Goal: Task Accomplishment & Management: Manage account settings

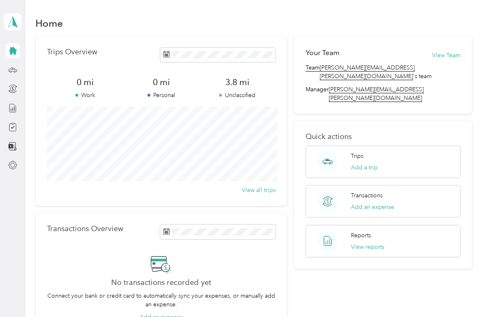
click at [12, 49] on icon at bounding box center [13, 51] width 8 height 8
click at [15, 53] on icon at bounding box center [13, 51] width 8 height 8
click at [14, 53] on icon at bounding box center [13, 51] width 8 height 8
click at [16, 49] on icon at bounding box center [12, 50] width 9 height 9
click at [19, 52] on div at bounding box center [13, 50] width 14 height 15
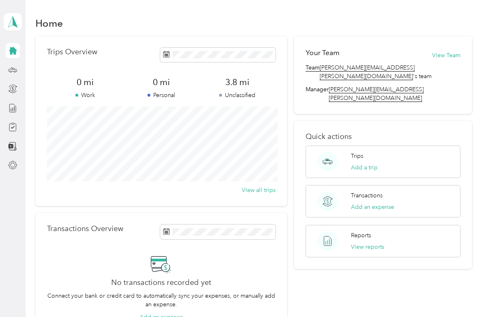
click at [17, 51] on icon at bounding box center [12, 50] width 9 height 9
click at [19, 44] on div at bounding box center [13, 50] width 14 height 15
click at [14, 168] on icon at bounding box center [12, 165] width 9 height 9
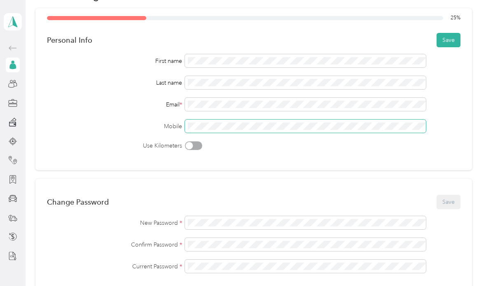
scroll to position [42, 0]
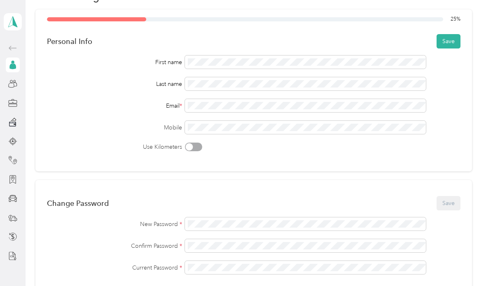
click at [450, 41] on button "Save" at bounding box center [448, 41] width 24 height 14
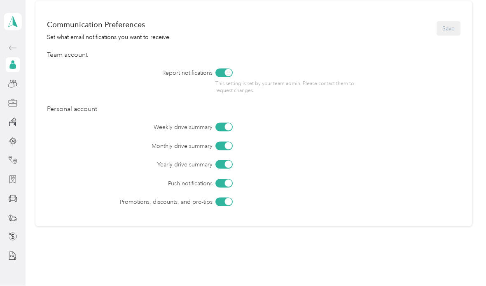
scroll to position [0, 0]
click at [16, 125] on icon at bounding box center [12, 123] width 7 height 5
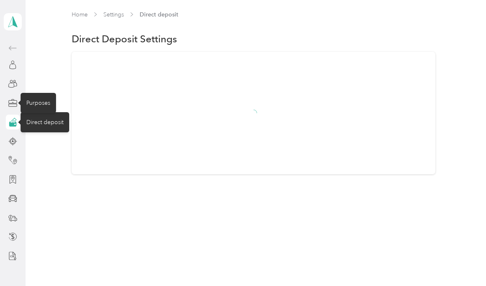
click at [37, 103] on div "Purposes" at bounding box center [38, 103] width 35 height 20
click at [43, 102] on div "Purposes" at bounding box center [38, 103] width 35 height 20
click at [38, 102] on div "Purposes" at bounding box center [38, 103] width 35 height 20
click at [11, 102] on icon at bounding box center [12, 103] width 9 height 9
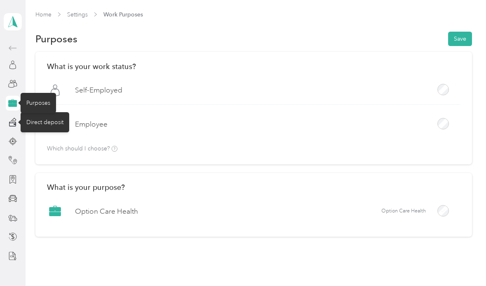
click at [463, 39] on button "Save" at bounding box center [460, 39] width 24 height 14
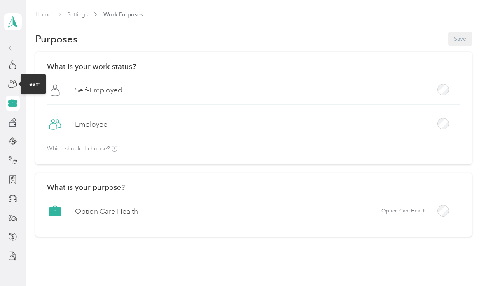
click at [36, 84] on div "Team" at bounding box center [34, 84] width 26 height 20
click at [31, 84] on div "Team" at bounding box center [34, 84] width 26 height 20
click at [30, 85] on div "Team" at bounding box center [34, 84] width 26 height 20
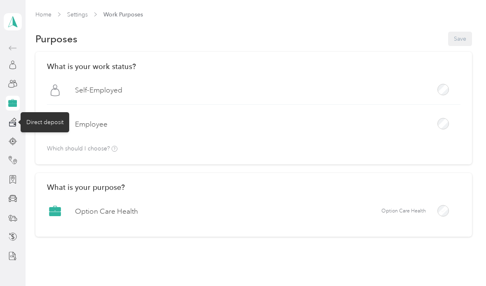
click at [46, 126] on div "Direct deposit" at bounding box center [45, 122] width 49 height 20
click at [46, 117] on div "Direct deposit" at bounding box center [45, 122] width 49 height 20
click at [48, 123] on div "Direct deposit" at bounding box center [45, 122] width 49 height 20
click at [43, 119] on div "Direct deposit" at bounding box center [45, 122] width 49 height 20
click at [39, 120] on div "Direct deposit" at bounding box center [45, 122] width 49 height 20
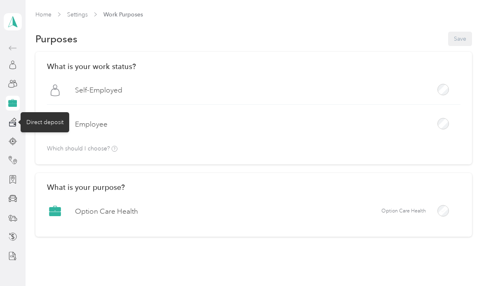
click at [39, 120] on div "Direct deposit" at bounding box center [45, 122] width 49 height 20
click at [42, 125] on div "Direct deposit" at bounding box center [45, 122] width 49 height 20
click at [40, 119] on div "Direct deposit" at bounding box center [45, 122] width 49 height 20
click at [48, 122] on div "Direct deposit" at bounding box center [45, 122] width 49 height 20
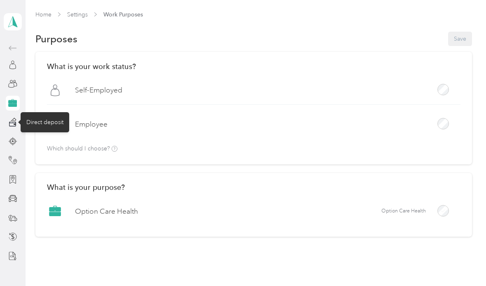
click at [50, 122] on div "Direct deposit" at bounding box center [45, 122] width 49 height 20
click at [49, 121] on div "Direct deposit" at bounding box center [45, 122] width 49 height 20
click at [102, 129] on label "Employee" at bounding box center [91, 124] width 33 height 10
click at [15, 104] on icon at bounding box center [12, 103] width 9 height 9
click at [47, 118] on div "Direct deposit" at bounding box center [45, 122] width 49 height 20
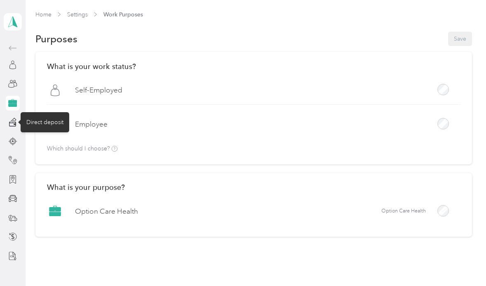
click at [49, 121] on div "Direct deposit" at bounding box center [45, 122] width 49 height 20
click at [46, 122] on div "Direct deposit" at bounding box center [45, 122] width 49 height 20
click at [18, 153] on div at bounding box center [13, 160] width 14 height 15
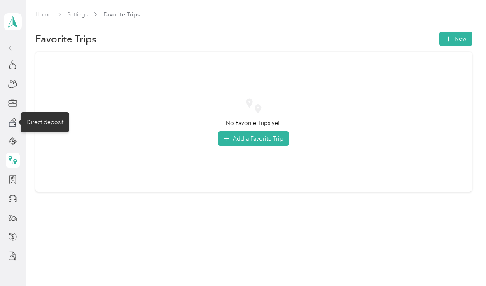
click at [53, 121] on div "Direct deposit" at bounding box center [45, 122] width 49 height 20
click at [54, 129] on div "Direct deposit" at bounding box center [45, 122] width 49 height 20
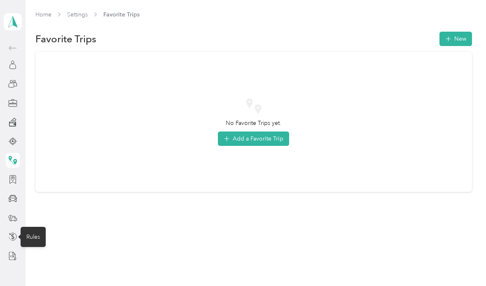
click at [34, 233] on div "Rules" at bounding box center [33, 237] width 25 height 20
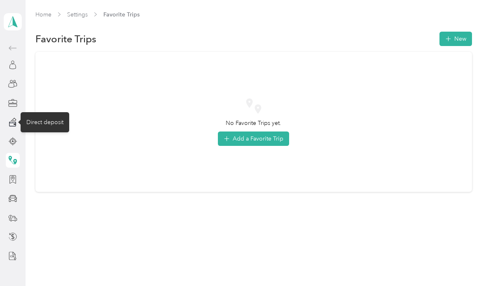
click at [49, 121] on div "Direct deposit" at bounding box center [45, 122] width 49 height 20
click at [54, 127] on div "Direct deposit" at bounding box center [45, 122] width 49 height 20
click at [54, 126] on div "Direct deposit" at bounding box center [45, 122] width 49 height 20
click at [51, 120] on div "Direct deposit" at bounding box center [45, 122] width 49 height 20
click at [49, 118] on div "Direct deposit" at bounding box center [45, 122] width 49 height 20
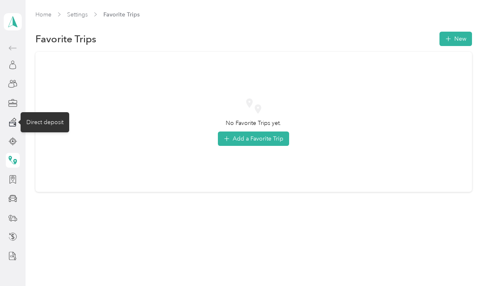
click at [46, 126] on div "Direct deposit" at bounding box center [45, 122] width 49 height 20
click at [45, 126] on div "Direct deposit" at bounding box center [45, 122] width 49 height 20
click at [46, 120] on div "Direct deposit" at bounding box center [45, 122] width 49 height 20
click at [45, 121] on div "Direct deposit" at bounding box center [45, 122] width 49 height 20
click at [43, 125] on div "Direct deposit" at bounding box center [45, 122] width 49 height 20
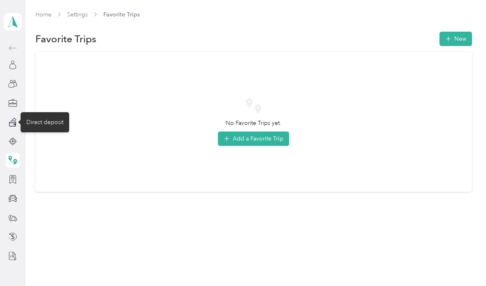
click at [17, 121] on icon at bounding box center [12, 122] width 9 height 9
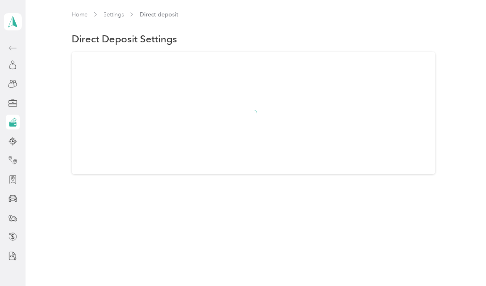
click at [51, 117] on div "Direct deposit" at bounding box center [45, 122] width 49 height 20
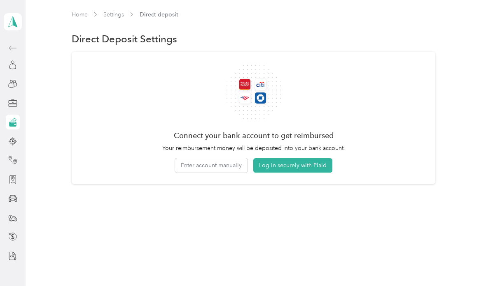
click at [231, 163] on button "Enter account manually" at bounding box center [211, 165] width 72 height 14
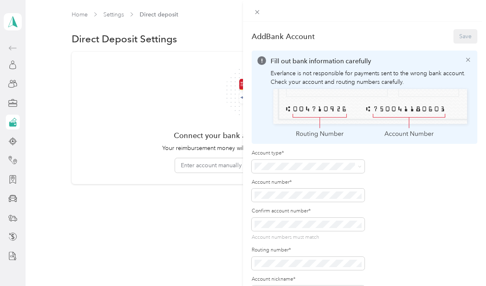
click at [337, 155] on label "Account type*" at bounding box center [307, 153] width 113 height 7
click at [320, 177] on div "Checking" at bounding box center [307, 180] width 101 height 9
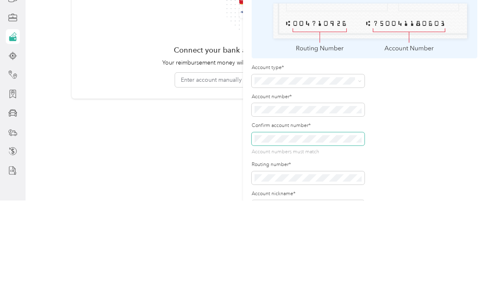
scroll to position [33, 0]
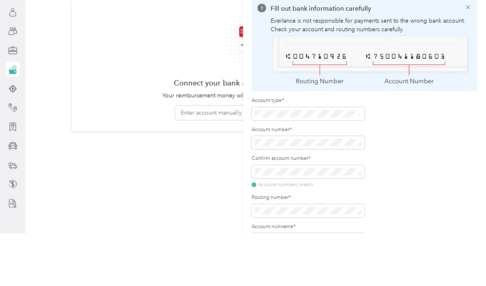
click at [135, 208] on div "Add Bank Account Save Fill out bank information carefully Everlance is not resp…" at bounding box center [243, 143] width 486 height 286
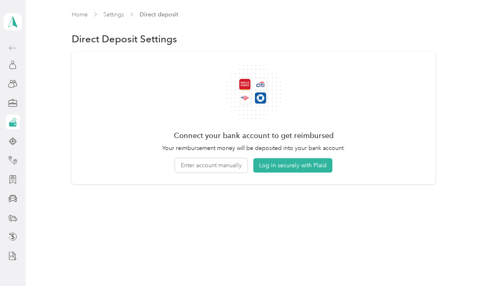
click at [224, 158] on button "Enter account manually" at bounding box center [211, 165] width 72 height 14
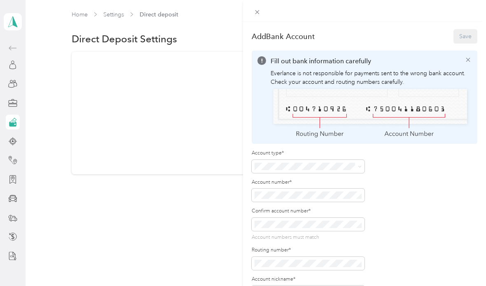
click at [359, 167] on icon at bounding box center [360, 167] width 4 height 4
click at [314, 206] on li "Checking" at bounding box center [307, 213] width 113 height 14
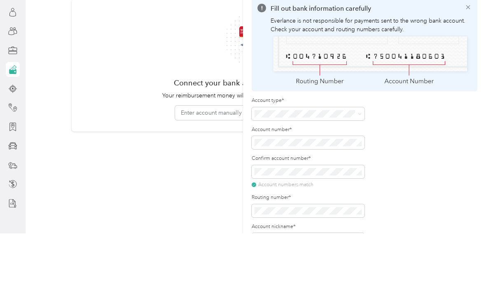
click at [168, 205] on div "Add Bank Account Save Fill out bank information carefully Everlance is not resp…" at bounding box center [243, 143] width 486 height 286
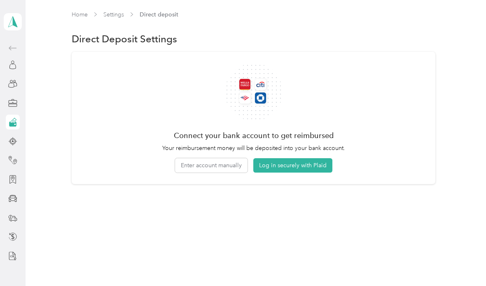
click at [230, 158] on button "Enter account manually" at bounding box center [211, 165] width 72 height 14
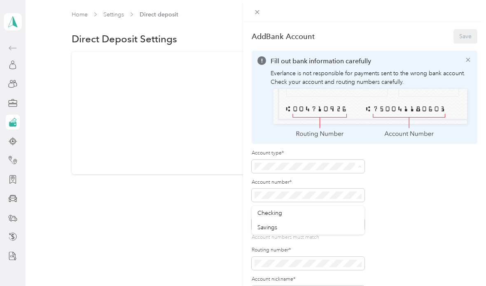
click at [289, 209] on div "Checking" at bounding box center [307, 213] width 101 height 9
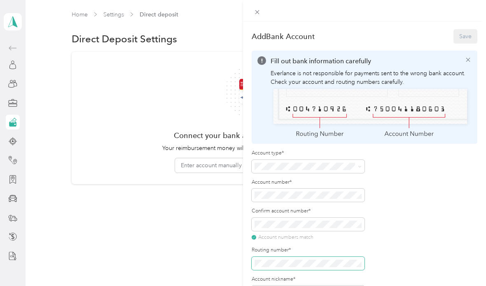
scroll to position [1, 0]
click at [480, 58] on div "Add Bank Account Save Fill out bank information carefully Everlance is not resp…" at bounding box center [364, 165] width 243 height 286
click at [469, 32] on div "Add Bank Account Save" at bounding box center [363, 36] width 225 height 17
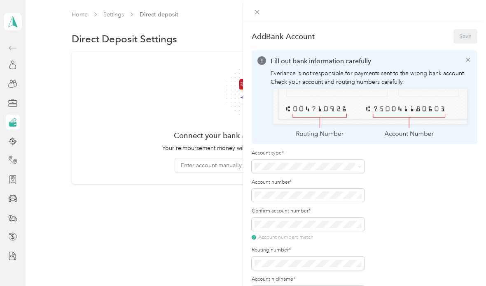
click at [471, 56] on icon at bounding box center [467, 59] width 7 height 7
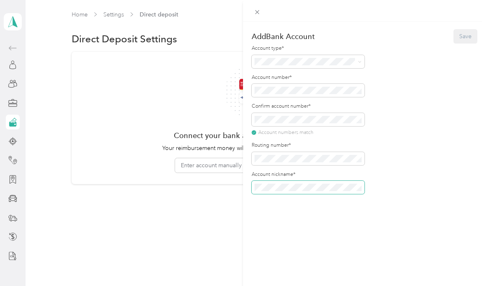
scroll to position [2, 0]
click at [474, 35] on button "Save" at bounding box center [465, 36] width 24 height 14
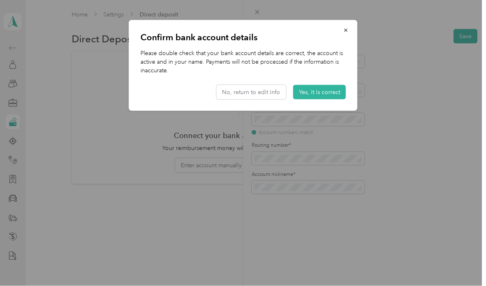
click at [325, 95] on button "Yes, it is correct" at bounding box center [319, 92] width 53 height 14
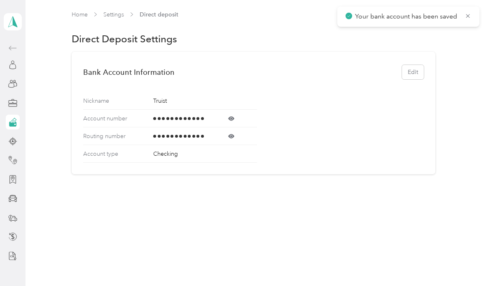
scroll to position [0, 0]
click at [468, 13] on div "Home Settings Direct deposit" at bounding box center [253, 18] width 436 height 16
click at [35, 66] on div "Profile" at bounding box center [35, 65] width 28 height 20
click at [77, 18] on link "Home" at bounding box center [80, 14] width 16 height 7
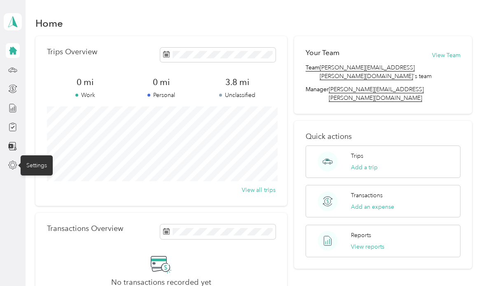
click at [40, 166] on div "Settings" at bounding box center [37, 166] width 32 height 20
click at [36, 161] on div "Settings" at bounding box center [37, 166] width 32 height 20
click at [35, 161] on div "Settings" at bounding box center [37, 166] width 32 height 20
click at [42, 163] on div "Settings" at bounding box center [37, 166] width 32 height 20
click at [40, 165] on div "Settings" at bounding box center [37, 166] width 32 height 20
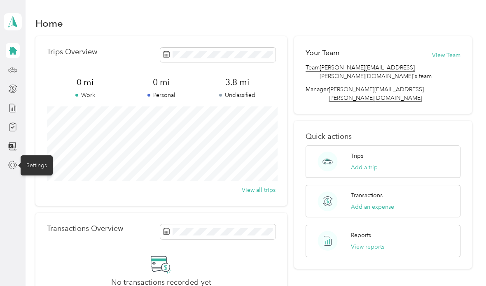
scroll to position [-1, 0]
click at [9, 161] on icon at bounding box center [12, 165] width 9 height 9
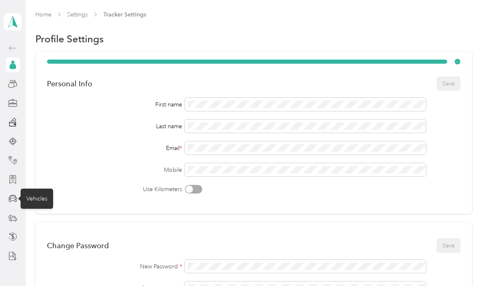
click at [28, 189] on div "Vehicles" at bounding box center [37, 199] width 33 height 20
click at [36, 189] on div "Vehicles" at bounding box center [37, 199] width 33 height 20
click at [79, 195] on div "Personal Info Save First name Last name Email * Mobile Use Kilometers" at bounding box center [253, 133] width 436 height 162
click at [2, 205] on aside "[PERSON_NAME] Personal dashboard" at bounding box center [13, 143] width 26 height 286
click at [35, 200] on div "Vehicles" at bounding box center [37, 199] width 33 height 20
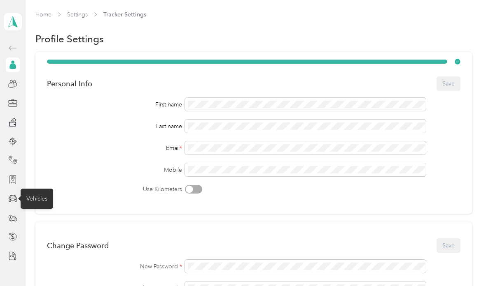
click at [38, 200] on div "Vehicles" at bounding box center [37, 199] width 33 height 20
click at [42, 200] on div "Vehicles" at bounding box center [37, 199] width 33 height 20
click at [36, 197] on div "Vehicles" at bounding box center [37, 199] width 33 height 20
click at [36, 196] on div "Vehicles" at bounding box center [37, 199] width 33 height 20
click at [38, 194] on div "Vehicles" at bounding box center [37, 199] width 33 height 20
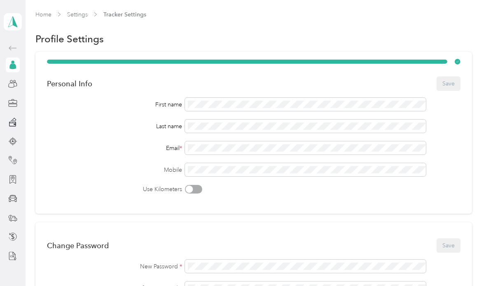
click at [86, 121] on div "Last name" at bounding box center [253, 126] width 413 height 13
click at [13, 192] on div at bounding box center [13, 198] width 14 height 15
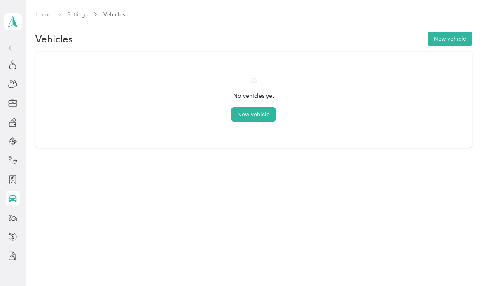
click at [460, 41] on button "New vehicle" at bounding box center [450, 39] width 44 height 14
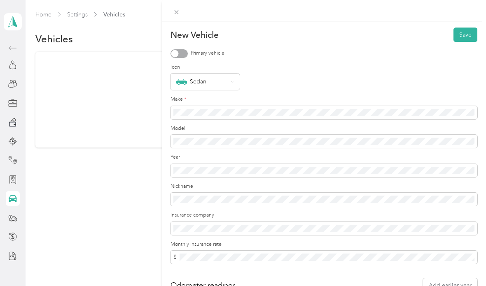
click at [176, 49] on div at bounding box center [178, 53] width 17 height 9
click at [228, 77] on div "Sedan" at bounding box center [204, 82] width 69 height 16
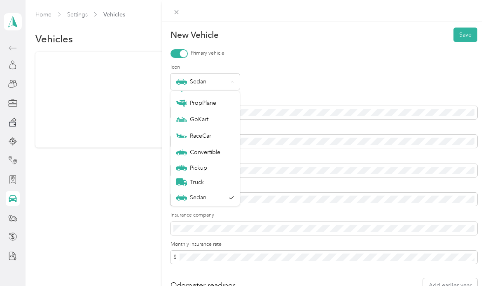
scroll to position [29, 0]
click at [217, 203] on div "Sedan" at bounding box center [200, 198] width 49 height 11
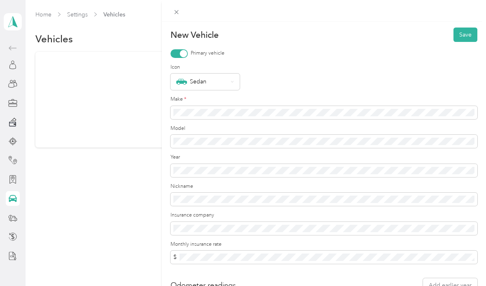
click at [217, 203] on span at bounding box center [323, 199] width 307 height 13
click at [474, 28] on button "Save" at bounding box center [465, 35] width 24 height 14
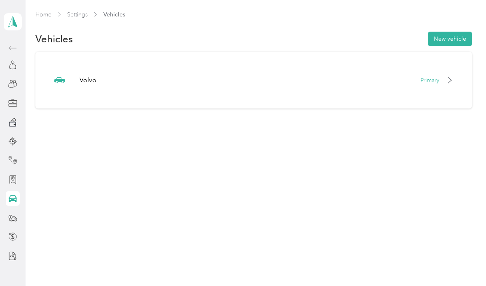
click at [6, 216] on div at bounding box center [13, 218] width 14 height 15
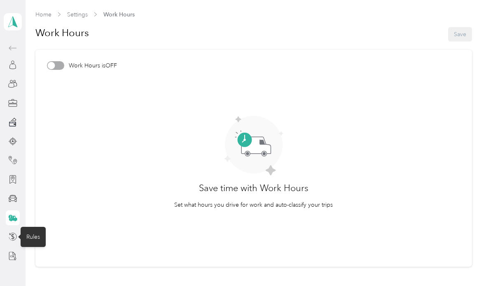
click at [12, 235] on icon at bounding box center [12, 236] width 9 height 9
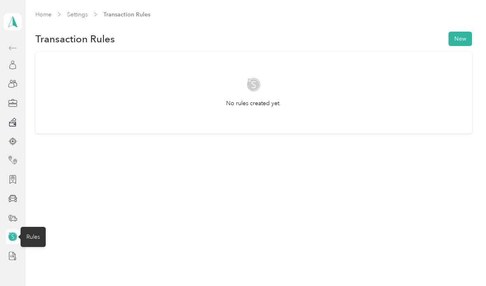
click at [6, 262] on div at bounding box center [13, 256] width 14 height 15
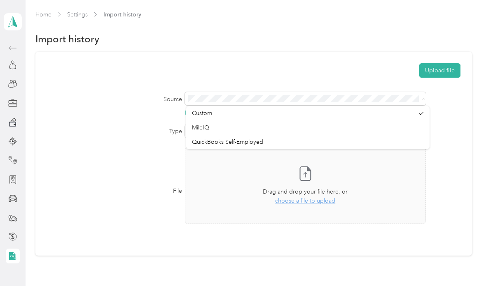
click at [361, 76] on div "Upload file" at bounding box center [253, 70] width 413 height 14
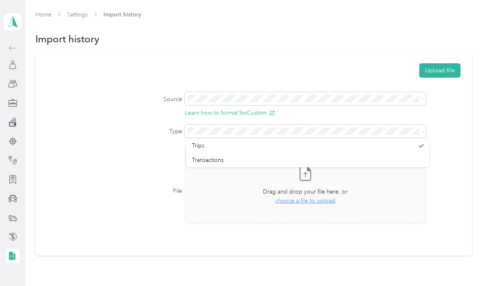
click at [249, 157] on div "Transactions" at bounding box center [308, 160] width 232 height 9
click at [328, 200] on span "choose a file to upload" at bounding box center [305, 201] width 60 height 7
click at [81, 13] on link "Settings" at bounding box center [77, 14] width 21 height 7
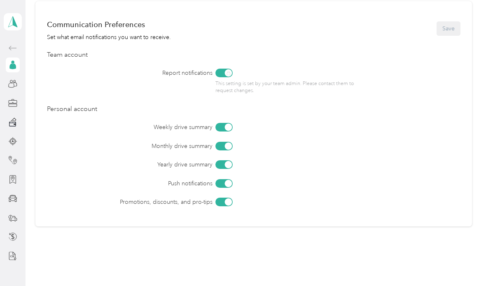
scroll to position [344, 0]
click at [19, 158] on div at bounding box center [13, 160] width 14 height 15
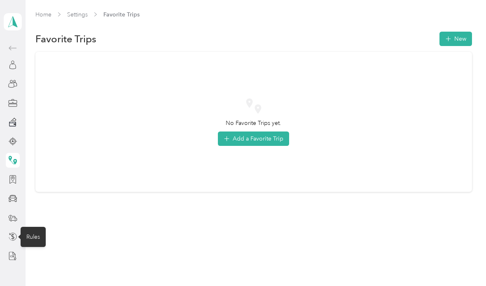
click at [37, 235] on div "Rules" at bounding box center [33, 237] width 25 height 20
click at [33, 239] on div "Rules" at bounding box center [33, 237] width 25 height 20
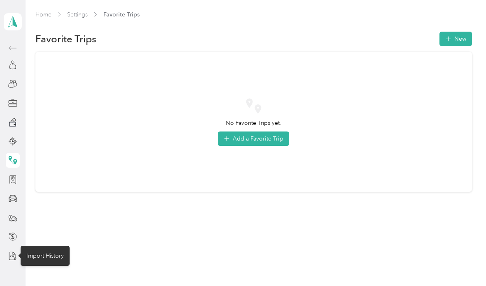
click at [56, 246] on div "Import History" at bounding box center [45, 256] width 49 height 20
click at [52, 246] on div "Import History" at bounding box center [45, 256] width 49 height 20
click at [48, 246] on div "Import History" at bounding box center [45, 256] width 49 height 20
click at [55, 246] on div "Import History" at bounding box center [45, 256] width 49 height 20
click at [156, 166] on div "No Favorite Trips yet. Add a Favorite Trip" at bounding box center [253, 126] width 436 height 148
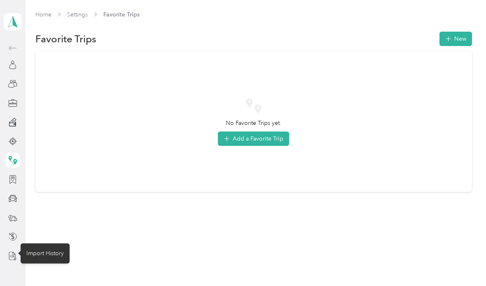
click at [13, 249] on div at bounding box center [13, 256] width 14 height 15
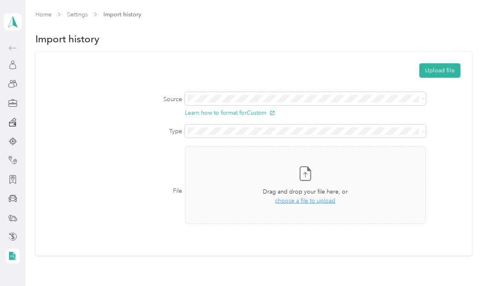
click at [15, 252] on icon at bounding box center [12, 256] width 9 height 9
click at [230, 156] on div "Transactions" at bounding box center [308, 160] width 232 height 9
click at [323, 198] on span "choose a file to upload" at bounding box center [305, 201] width 60 height 7
click at [15, 21] on polygon at bounding box center [15, 21] width 5 height 11
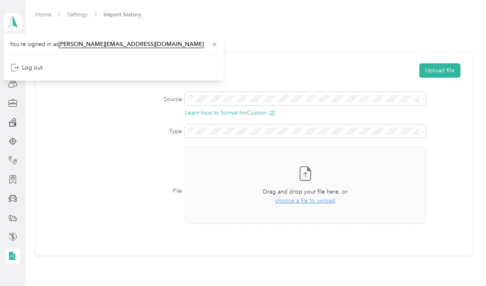
click at [92, 120] on form "Upload file Source Learn how to format for Custom Type File Take a photo or cho…" at bounding box center [253, 149] width 413 height 172
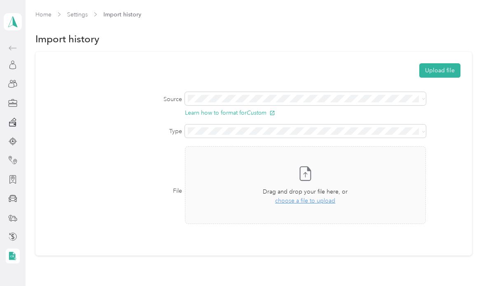
click at [83, 106] on div "Source Learn how to format for Custom" at bounding box center [253, 104] width 413 height 24
click at [321, 201] on span "choose a file to upload" at bounding box center [305, 201] width 60 height 7
click at [425, 98] on span at bounding box center [305, 98] width 241 height 13
click at [424, 95] on span at bounding box center [305, 98] width 241 height 13
click at [103, 146] on div "File Take a photo or choose a photo from your library Drag and drop your file h…" at bounding box center [253, 190] width 413 height 89
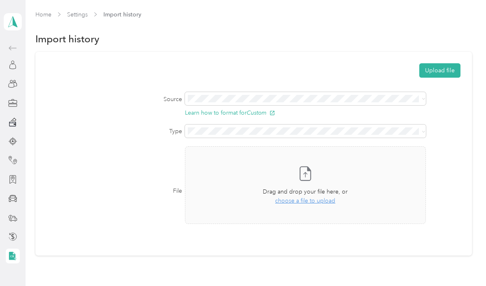
click at [425, 130] on span at bounding box center [305, 131] width 241 height 13
click at [425, 129] on span at bounding box center [305, 131] width 241 height 13
click at [101, 230] on div "File Take a photo or choose a photo from your library Drag and drop your file h…" at bounding box center [253, 190] width 413 height 89
click at [16, 16] on icon at bounding box center [13, 22] width 12 height 12
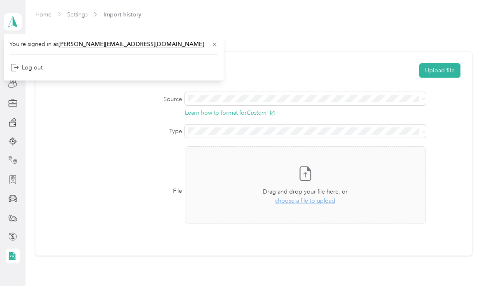
click at [13, 19] on polygon at bounding box center [15, 21] width 5 height 11
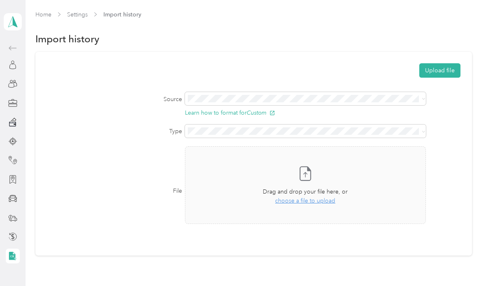
click at [49, 8] on div "Home Settings Import history Import history Upload file Source Learn how to for…" at bounding box center [254, 150] width 456 height 301
click at [44, 14] on link "Home" at bounding box center [43, 14] width 16 height 7
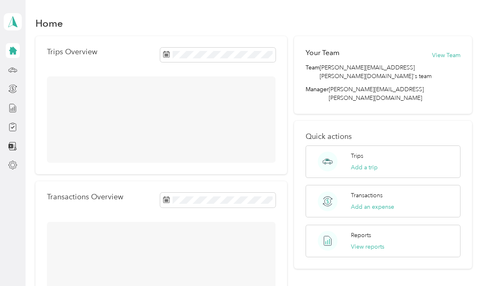
click at [44, 13] on div "Home Trips Overview Transactions Overview Your Team View Team Team [PERSON_NAME…" at bounding box center [254, 182] width 456 height 365
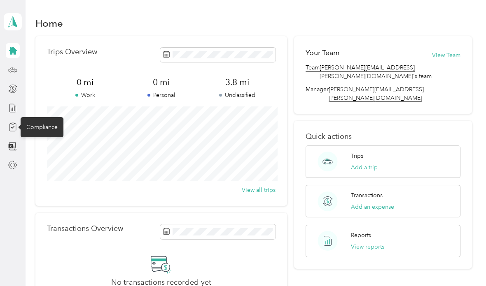
click at [44, 130] on div "Compliance" at bounding box center [42, 127] width 43 height 20
click at [157, 19] on div "Home" at bounding box center [253, 22] width 436 height 17
click at [46, 129] on div "Compliance" at bounding box center [42, 127] width 43 height 20
click at [56, 122] on div "Compliance" at bounding box center [42, 127] width 43 height 20
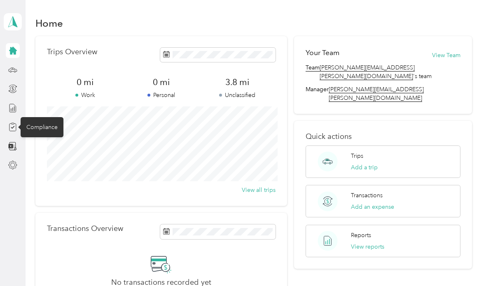
click at [55, 121] on div "Compliance" at bounding box center [42, 127] width 43 height 20
click at [51, 117] on div "Compliance" at bounding box center [42, 127] width 43 height 20
click at [50, 135] on div "Compliance" at bounding box center [42, 127] width 43 height 20
click at [53, 129] on div "Compliance" at bounding box center [42, 127] width 43 height 20
click at [53, 128] on div "Compliance" at bounding box center [42, 127] width 43 height 20
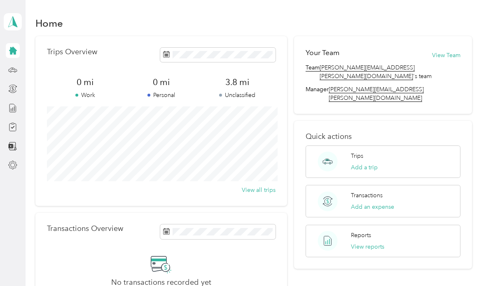
click at [61, 88] on div "0 mi Work" at bounding box center [85, 88] width 76 height 23
click at [49, 124] on div "Compliance" at bounding box center [42, 127] width 43 height 20
click at [48, 124] on div "Compliance" at bounding box center [42, 127] width 43 height 20
click at [45, 124] on div "Compliance" at bounding box center [42, 127] width 43 height 20
click at [45, 123] on div "Compliance" at bounding box center [42, 127] width 43 height 20
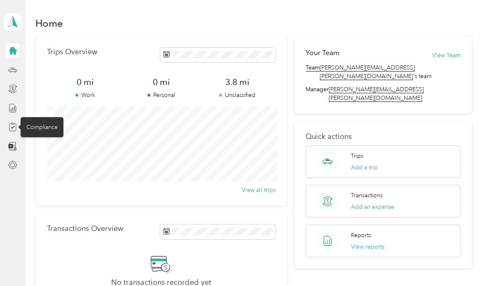
click at [44, 123] on div "Compliance" at bounding box center [42, 127] width 43 height 20
click at [48, 123] on div "Compliance" at bounding box center [42, 127] width 43 height 20
click at [19, 120] on div at bounding box center [13, 127] width 14 height 15
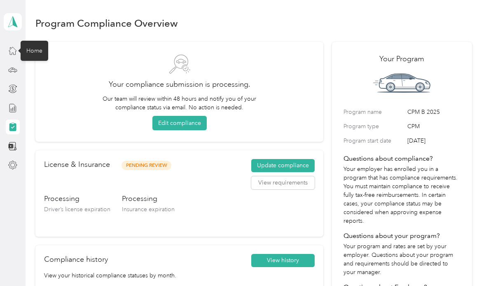
click at [16, 48] on icon at bounding box center [12, 50] width 9 height 9
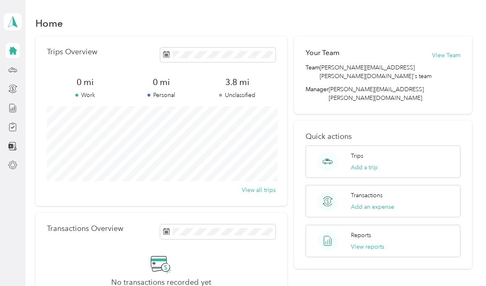
click at [17, 36] on div "[PERSON_NAME] Personal dashboard" at bounding box center [13, 21] width 18 height 29
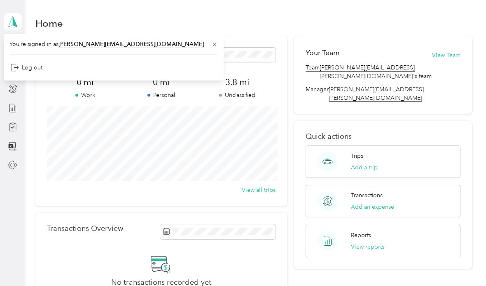
click at [146, 2] on div "Home Trips Overview 0 mi Work 0 mi Personal 3.8 mi Unclassified View all trips …" at bounding box center [254, 189] width 456 height 378
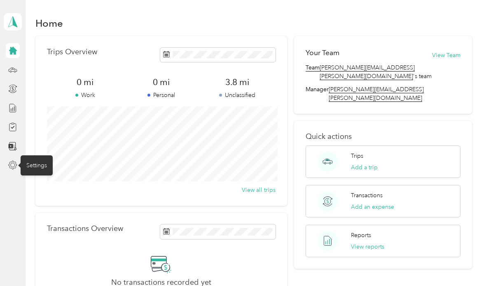
click at [36, 170] on div "Settings" at bounding box center [37, 166] width 32 height 20
click at [43, 166] on div "Settings" at bounding box center [37, 166] width 32 height 20
click at [42, 164] on div "Settings" at bounding box center [37, 166] width 32 height 20
click at [45, 158] on div "Settings" at bounding box center [37, 166] width 32 height 20
click at [44, 158] on div "Settings" at bounding box center [37, 166] width 32 height 20
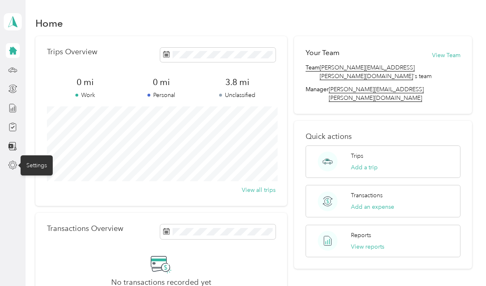
click at [42, 158] on div "Settings" at bounding box center [37, 166] width 32 height 20
click at [42, 156] on div "Settings" at bounding box center [37, 166] width 32 height 20
click at [46, 158] on div "Settings" at bounding box center [37, 166] width 32 height 20
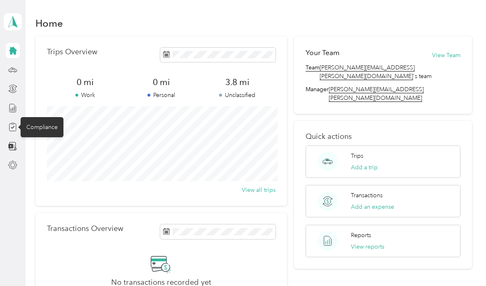
click at [44, 124] on div "Compliance" at bounding box center [42, 127] width 43 height 20
click at [49, 128] on div "Compliance" at bounding box center [42, 127] width 43 height 20
click at [48, 127] on div "Compliance" at bounding box center [42, 127] width 43 height 20
click at [55, 120] on div "Compliance" at bounding box center [42, 127] width 43 height 20
click at [47, 122] on div "Compliance" at bounding box center [42, 127] width 43 height 20
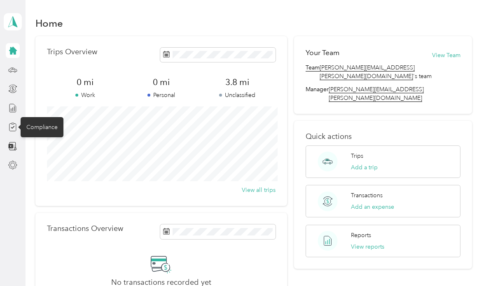
click at [46, 122] on div "Compliance" at bounding box center [42, 127] width 43 height 20
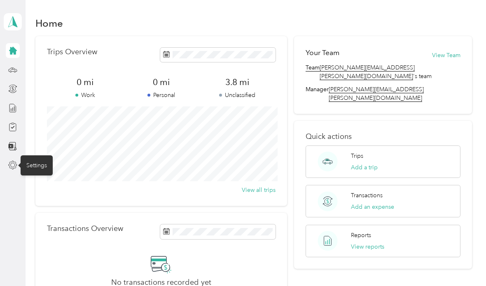
click at [12, 161] on icon at bounding box center [12, 165] width 9 height 9
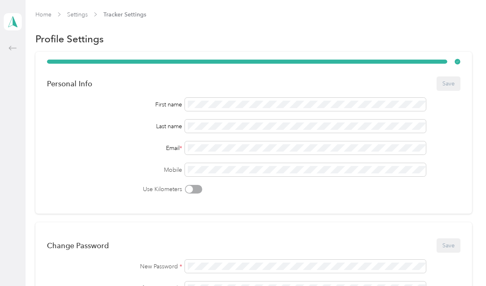
click at [47, 163] on div "First name Last name Email * Mobile Use Kilometers" at bounding box center [253, 146] width 413 height 96
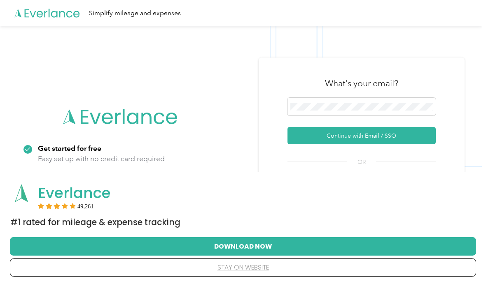
click at [413, 144] on button "Continue with Email / SSO" at bounding box center [361, 135] width 148 height 17
click at [402, 144] on button "Continue with Email / SSO" at bounding box center [361, 135] width 148 height 17
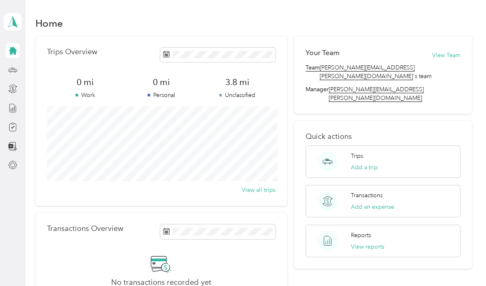
click at [18, 122] on div at bounding box center [13, 127] width 14 height 15
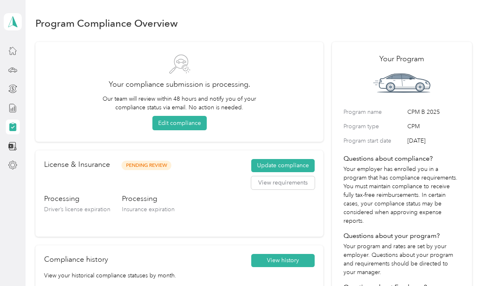
scroll to position [33, 0]
click at [43, 156] on div "Settings" at bounding box center [37, 166] width 32 height 20
click at [41, 155] on div "Settings" at bounding box center [37, 165] width 32 height 20
click at [40, 151] on div "License & Insurance Pending Review Update compliance View requirements Processi…" at bounding box center [179, 194] width 288 height 86
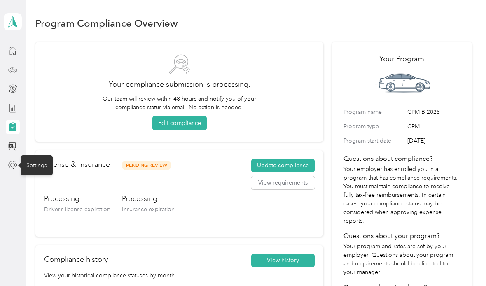
click at [38, 156] on div "Settings" at bounding box center [37, 166] width 32 height 20
click at [41, 156] on div "Settings" at bounding box center [37, 166] width 32 height 20
click at [40, 156] on div "Settings" at bounding box center [37, 166] width 32 height 20
